Goal: Transaction & Acquisition: Purchase product/service

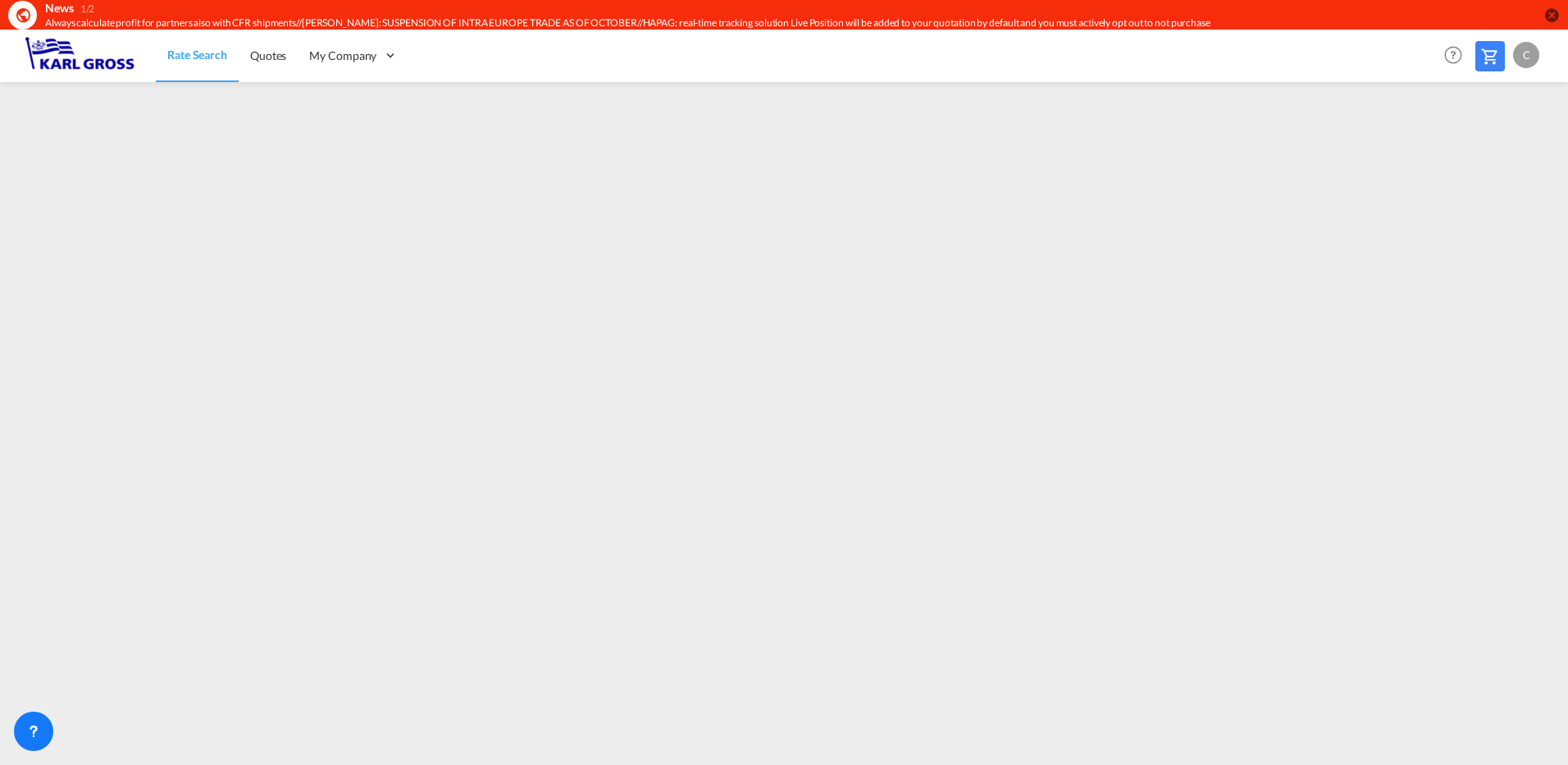
click at [1486, 49] on md-icon at bounding box center [1490, 56] width 20 height 20
click at [280, 54] on span "Quotes" at bounding box center [268, 55] width 36 height 14
click at [253, 56] on span "Quotes" at bounding box center [267, 55] width 36 height 14
click at [192, 60] on span "Rate Search" at bounding box center [197, 55] width 59 height 14
drag, startPoint x: 609, startPoint y: 67, endPoint x: 651, endPoint y: 74, distance: 42.6
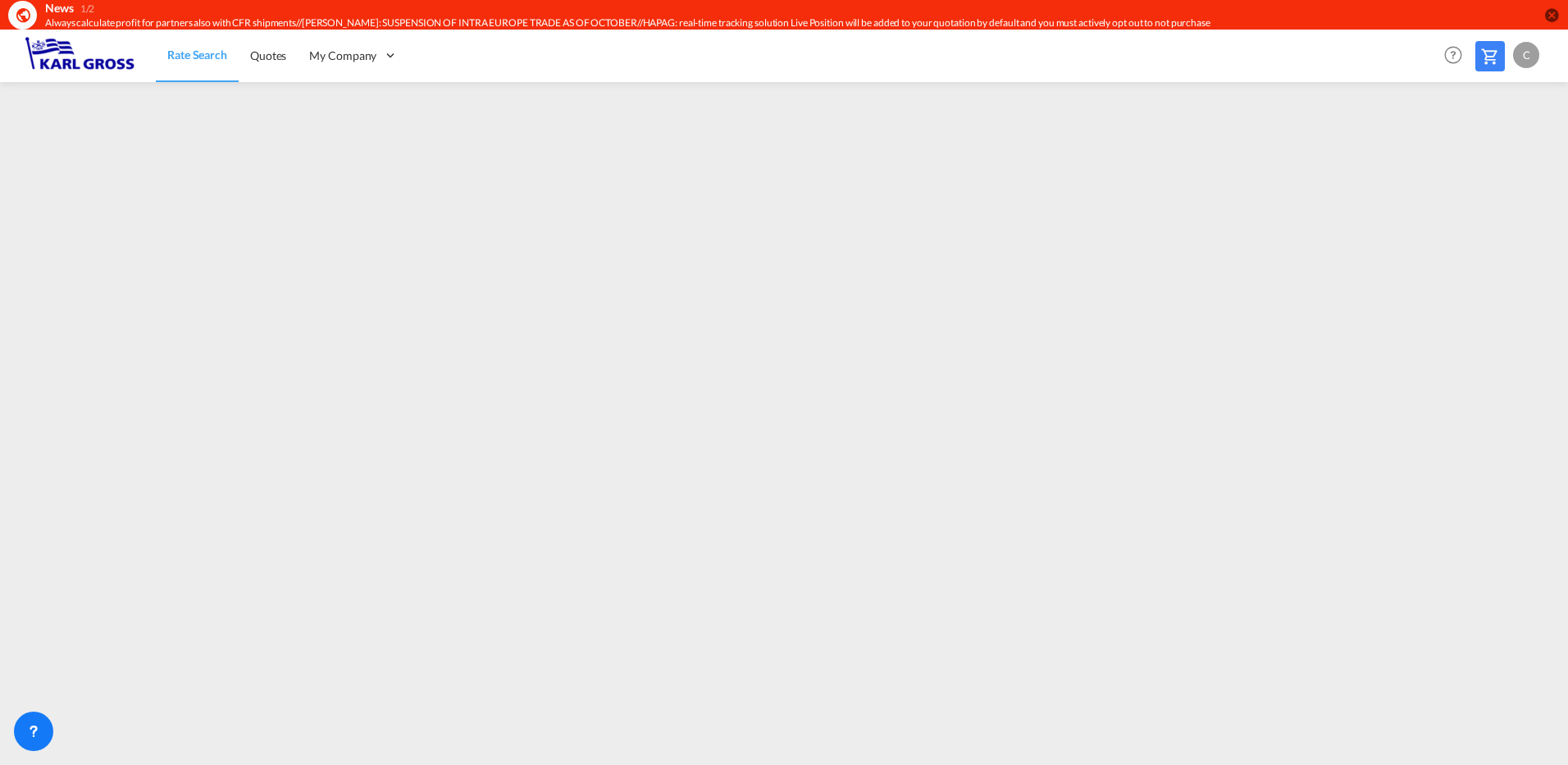
click at [615, 70] on div "Rate Search Quotes My Company Customers Help Resources Product Release C My Pro…" at bounding box center [784, 54] width 1519 height 51
click at [1548, 12] on md-icon "icon-close-circle" at bounding box center [1552, 15] width 16 height 16
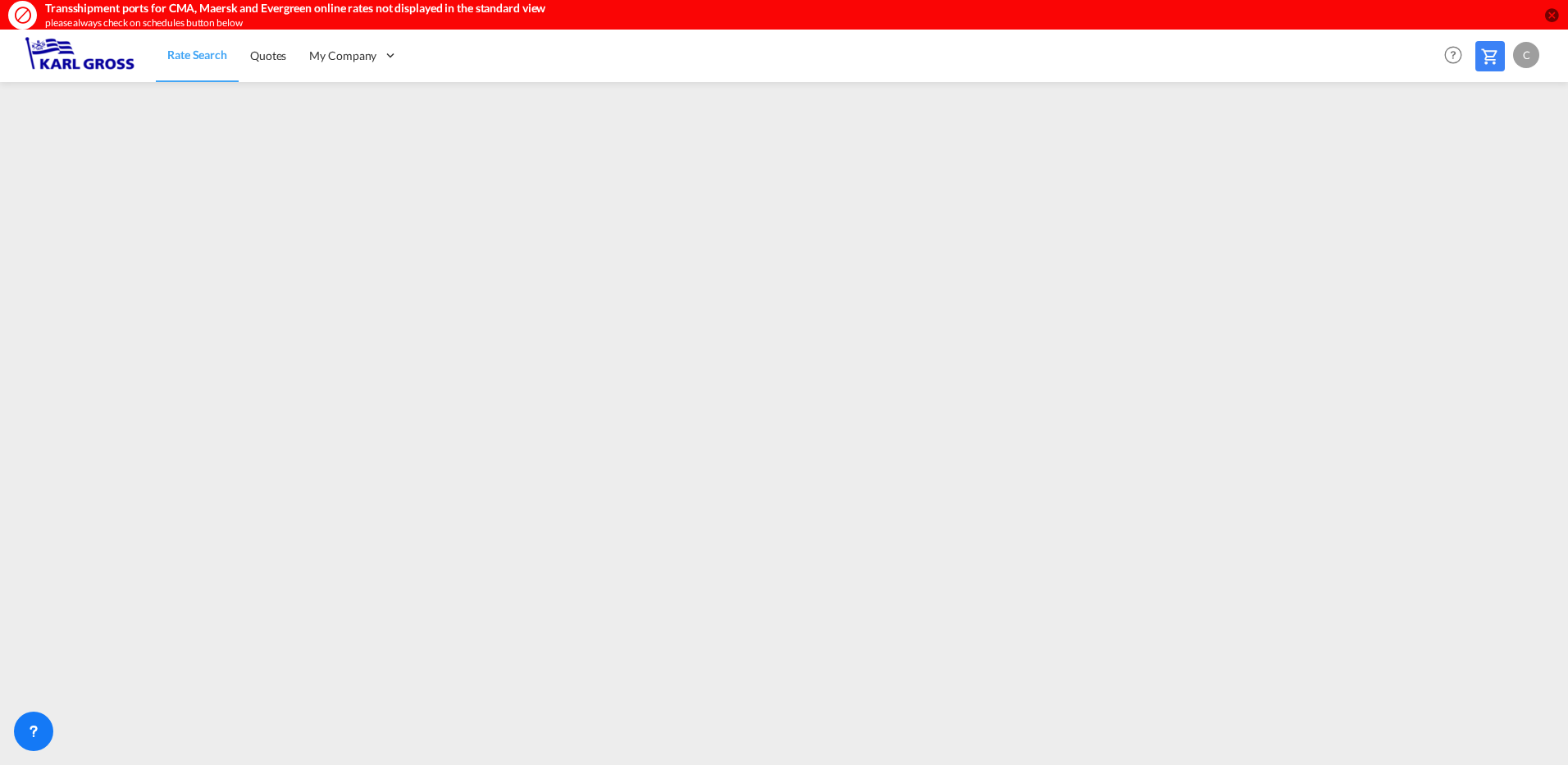
click at [1548, 12] on md-icon "icon-close-circle" at bounding box center [1552, 15] width 16 height 16
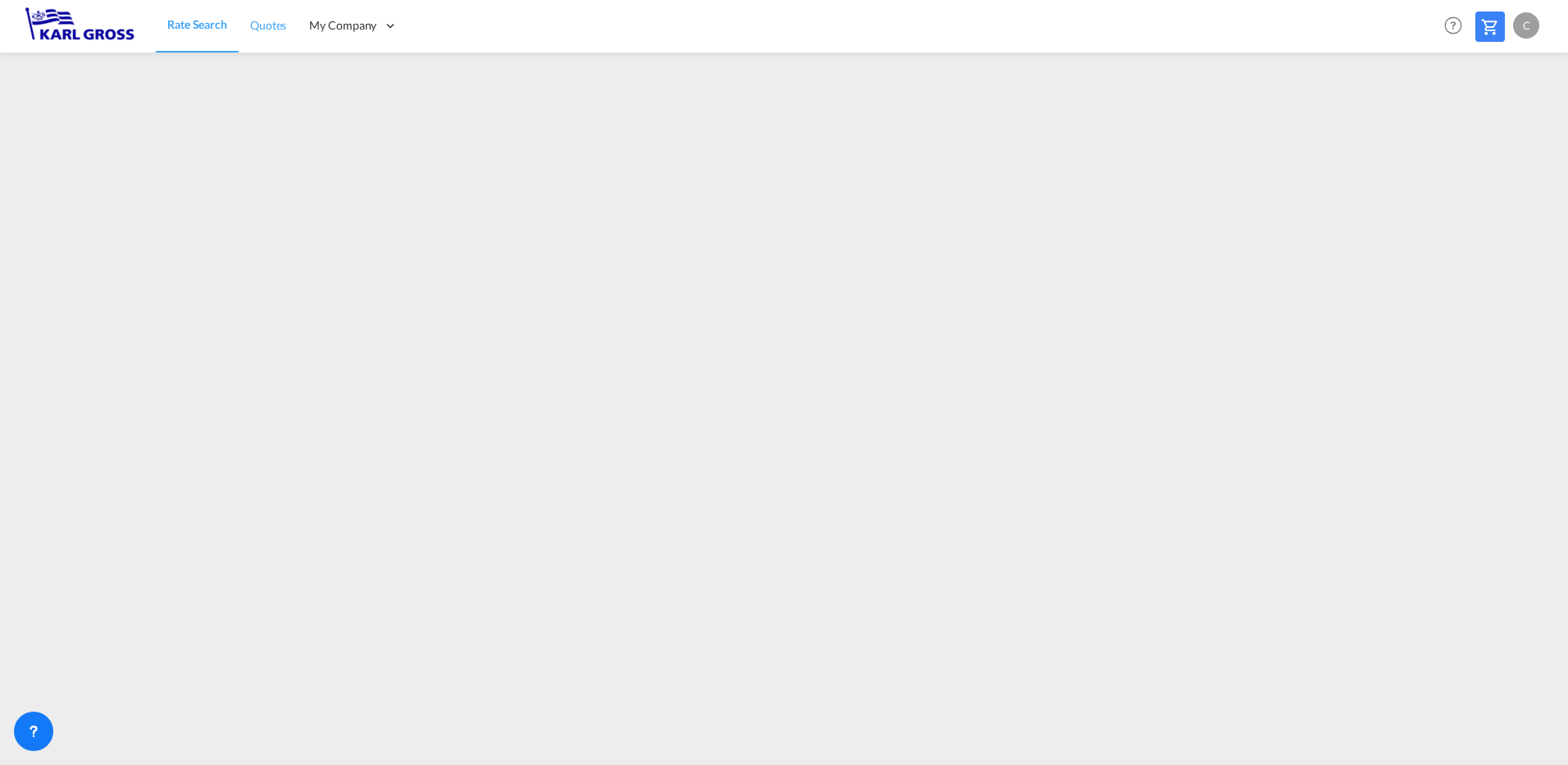
click at [266, 24] on span "Quotes" at bounding box center [268, 25] width 36 height 14
click at [218, 32] on span "Rate Search" at bounding box center [197, 25] width 59 height 16
